Goal: Task Accomplishment & Management: Use online tool/utility

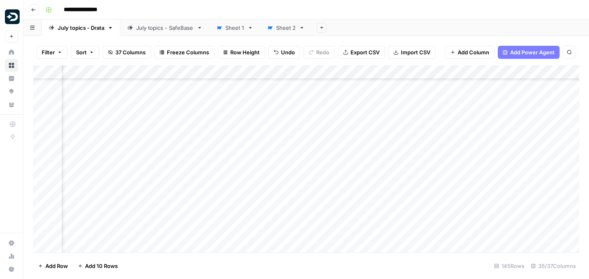
scroll to position [894, 312]
click at [488, 190] on div "Add Column" at bounding box center [306, 158] width 546 height 187
click at [443, 200] on div "Add Column" at bounding box center [306, 158] width 546 height 187
click at [445, 219] on div "Add Column" at bounding box center [306, 158] width 546 height 187
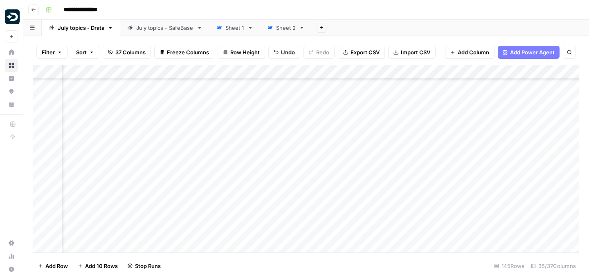
scroll to position [940, 425]
click at [445, 204] on div "Add Column" at bounding box center [306, 158] width 546 height 187
click at [441, 192] on div "Add Column" at bounding box center [306, 158] width 546 height 187
click at [445, 217] on div "Add Column" at bounding box center [306, 158] width 546 height 187
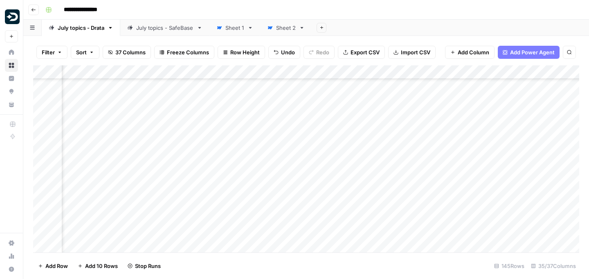
scroll to position [1005, 425]
click at [443, 210] on div "Add Column" at bounding box center [306, 158] width 546 height 187
click at [442, 197] on div "Add Column" at bounding box center [306, 158] width 546 height 187
click at [442, 221] on div "Add Column" at bounding box center [306, 158] width 546 height 187
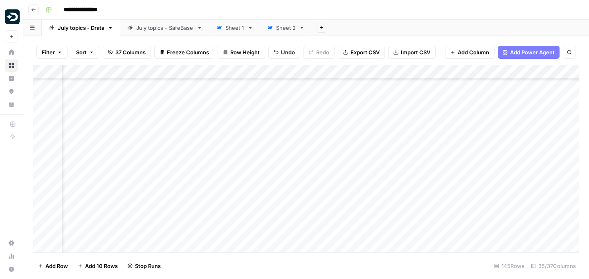
scroll to position [1061, 425]
click at [442, 215] on div "Add Column" at bounding box center [306, 158] width 546 height 187
click at [442, 209] on div "Add Column" at bounding box center [306, 158] width 546 height 187
click at [443, 202] on div "Add Column" at bounding box center [306, 158] width 546 height 187
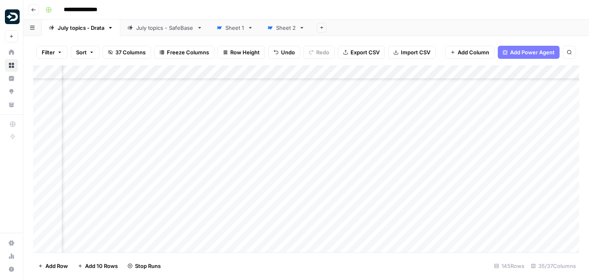
scroll to position [1142, 425]
click at [444, 197] on div "Add Column" at bounding box center [306, 158] width 546 height 187
click at [443, 186] on div "Add Column" at bounding box center [306, 158] width 546 height 187
click at [443, 205] on div "Add Column" at bounding box center [306, 158] width 546 height 187
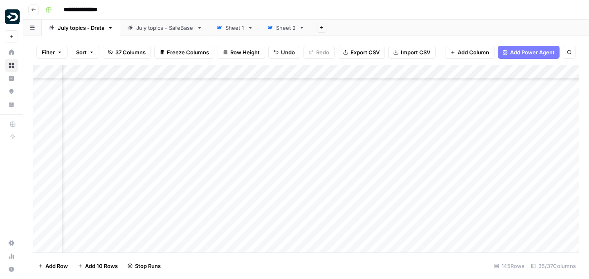
click at [445, 228] on div "Add Column" at bounding box center [306, 158] width 546 height 187
click at [443, 217] on div "Add Column" at bounding box center [306, 158] width 546 height 187
click at [443, 208] on div "Add Column" at bounding box center [306, 158] width 546 height 187
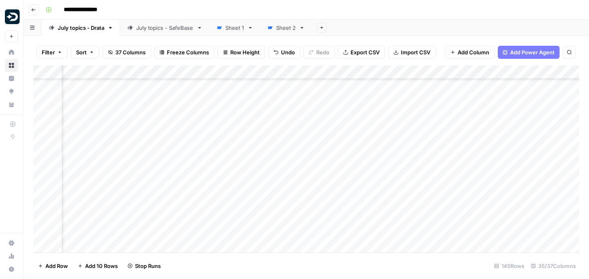
click at [443, 228] on div "Add Column" at bounding box center [306, 158] width 546 height 187
click at [445, 217] on div "Add Column" at bounding box center [306, 158] width 546 height 187
click at [446, 217] on div "Add Column" at bounding box center [306, 158] width 546 height 187
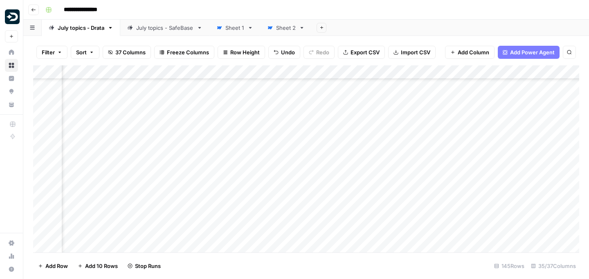
click at [442, 235] on div "Add Column" at bounding box center [306, 158] width 546 height 187
click at [444, 203] on div "Add Column" at bounding box center [306, 158] width 546 height 187
click at [443, 194] on div "Add Column" at bounding box center [306, 158] width 546 height 187
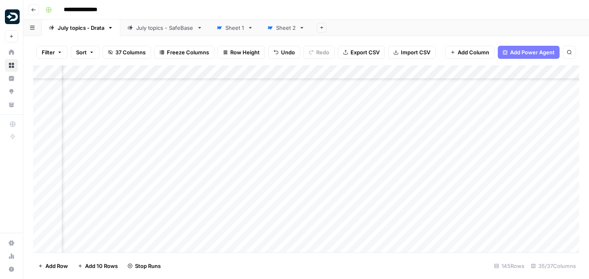
click at [443, 183] on div "Add Column" at bounding box center [306, 158] width 546 height 187
click at [443, 180] on div "Add Column" at bounding box center [306, 158] width 546 height 187
click at [443, 177] on div "Add Column" at bounding box center [306, 158] width 546 height 187
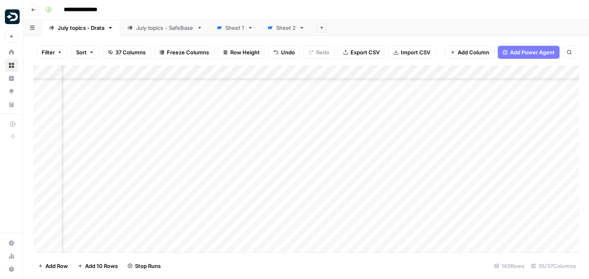
click at [443, 179] on div "Add Column" at bounding box center [306, 158] width 546 height 187
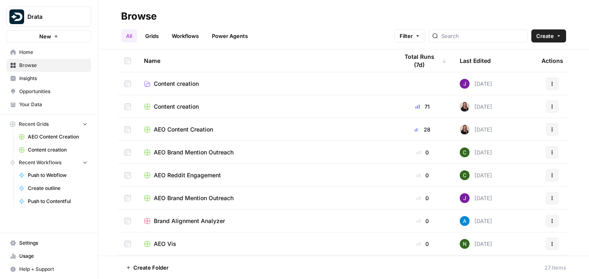
click at [187, 82] on span "Content creation" at bounding box center [176, 84] width 45 height 8
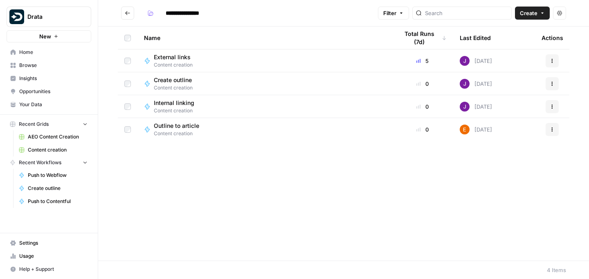
click at [131, 18] on button "Go back" at bounding box center [127, 13] width 13 height 13
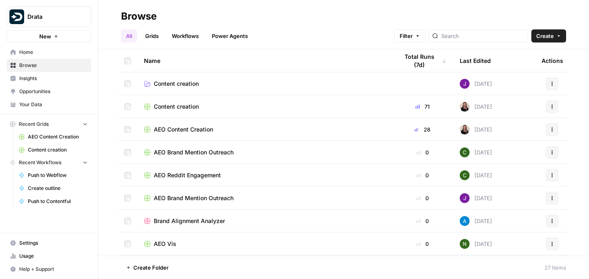
click at [176, 108] on span "Content creation" at bounding box center [176, 107] width 45 height 8
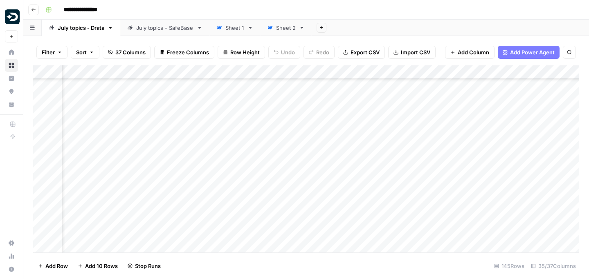
scroll to position [186, 44]
click at [459, 155] on div "Add Column" at bounding box center [306, 158] width 546 height 187
click at [359, 161] on div "Add Column" at bounding box center [306, 158] width 546 height 187
click at [358, 182] on div "Add Column" at bounding box center [306, 158] width 546 height 187
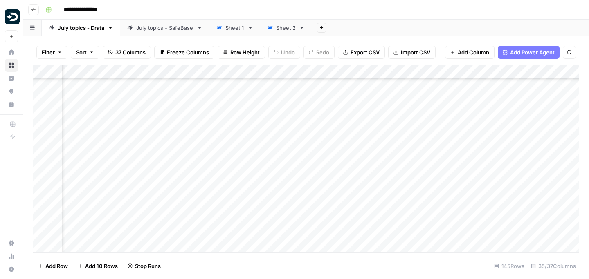
click at [359, 205] on div "Add Column" at bounding box center [306, 158] width 546 height 187
click at [359, 225] on div "Add Column" at bounding box center [306, 158] width 546 height 187
click at [358, 215] on div "Add Column" at bounding box center [306, 158] width 546 height 187
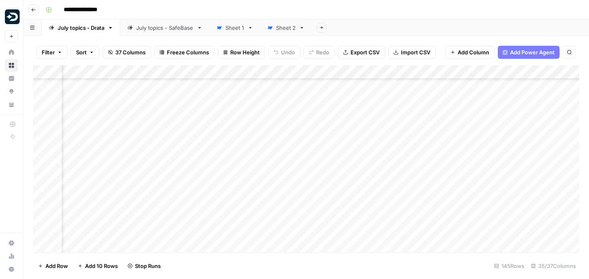
click at [359, 199] on div "Add Column" at bounding box center [306, 158] width 546 height 187
click at [358, 218] on div "Add Column" at bounding box center [306, 158] width 546 height 187
click at [361, 212] on div "Add Column" at bounding box center [306, 158] width 546 height 187
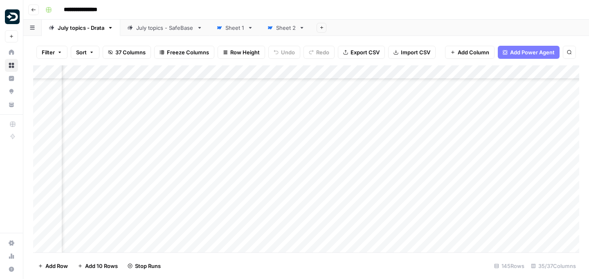
click at [361, 210] on div "Add Column" at bounding box center [306, 158] width 546 height 187
click at [360, 209] on div "Add Column" at bounding box center [306, 158] width 546 height 187
click at [360, 206] on div "Add Column" at bounding box center [306, 158] width 546 height 187
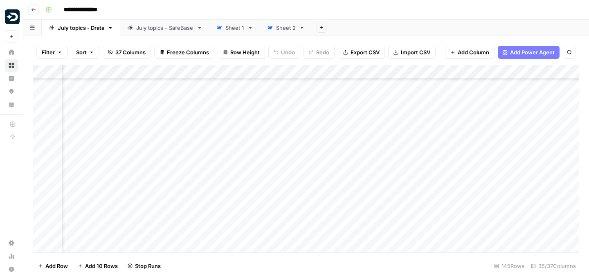
click at [358, 229] on div "Add Column" at bounding box center [306, 158] width 546 height 187
click at [361, 221] on div "Add Column" at bounding box center [306, 158] width 546 height 187
click at [361, 205] on div "Add Column" at bounding box center [306, 158] width 546 height 187
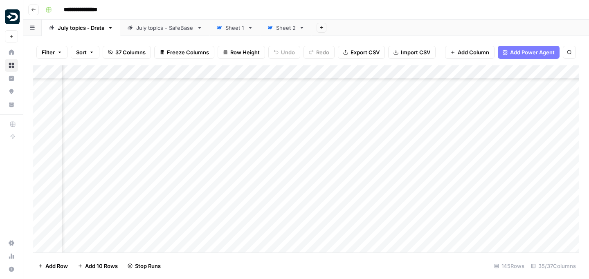
scroll to position [461, 141]
click at [360, 201] on div "Add Column" at bounding box center [306, 158] width 546 height 187
click at [360, 220] on div "Add Column" at bounding box center [306, 158] width 546 height 187
click at [360, 239] on div "Add Column" at bounding box center [306, 158] width 546 height 187
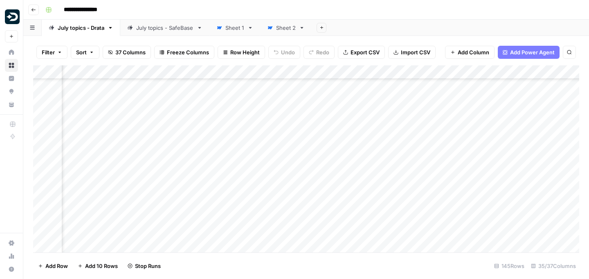
click at [358, 188] on div "Add Column" at bounding box center [306, 158] width 546 height 187
click at [358, 190] on div "Add Column" at bounding box center [306, 158] width 546 height 187
click at [357, 191] on div "Add Column" at bounding box center [306, 158] width 546 height 187
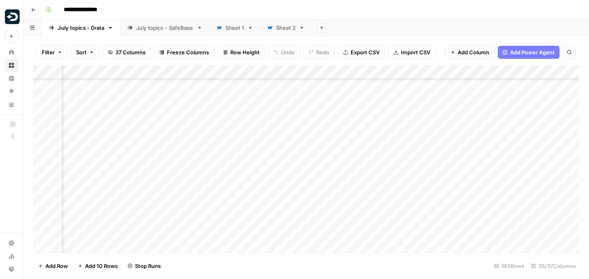
click at [357, 187] on div "Add Column" at bounding box center [306, 158] width 546 height 187
click at [357, 192] on div "Add Column" at bounding box center [306, 158] width 546 height 187
click at [358, 189] on div "Add Column" at bounding box center [306, 158] width 546 height 187
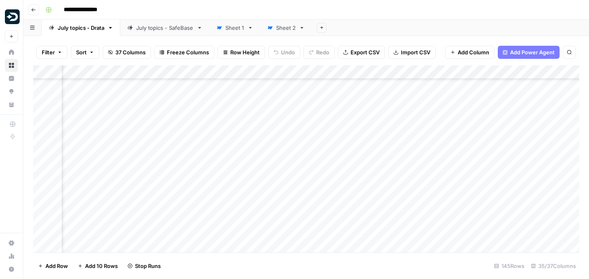
click at [358, 210] on div "Add Column" at bounding box center [306, 158] width 546 height 187
click at [358, 206] on div "Add Column" at bounding box center [306, 158] width 546 height 187
click at [358, 226] on div "Add Column" at bounding box center [306, 158] width 546 height 187
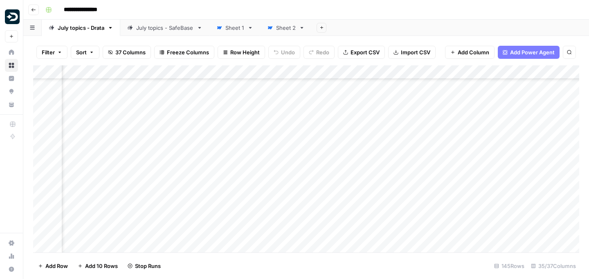
click at [358, 214] on div "Add Column" at bounding box center [306, 158] width 546 height 187
click at [359, 211] on div "Add Column" at bounding box center [306, 158] width 546 height 187
click at [358, 230] on div "Add Column" at bounding box center [306, 158] width 546 height 187
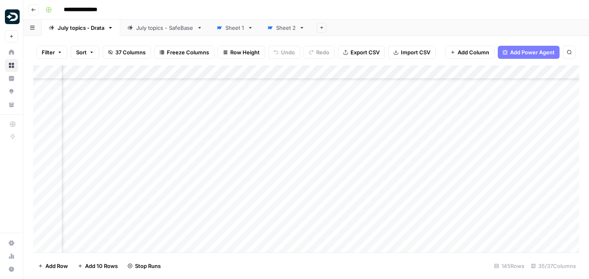
click at [360, 219] on div "Add Column" at bounding box center [306, 158] width 546 height 187
click at [360, 214] on div "Add Column" at bounding box center [306, 158] width 546 height 187
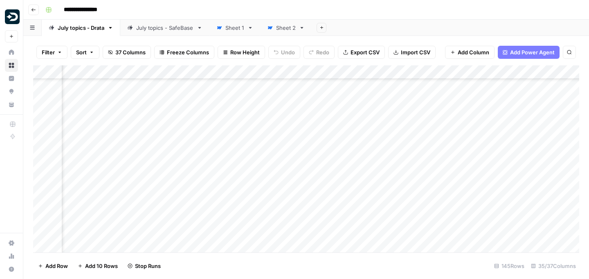
scroll to position [963, 731]
